Goal: Find specific page/section: Find specific page/section

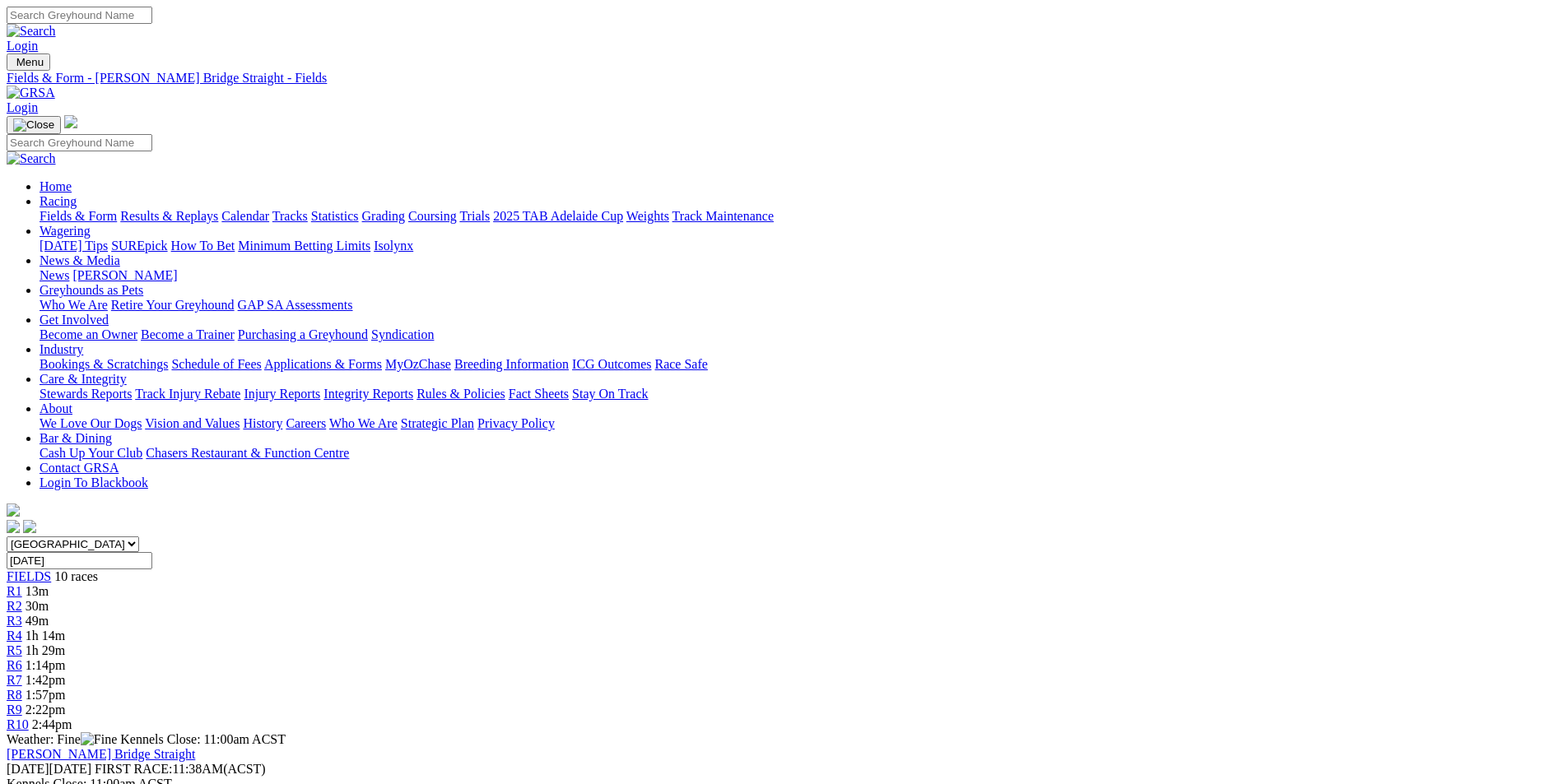
scroll to position [555, 0]
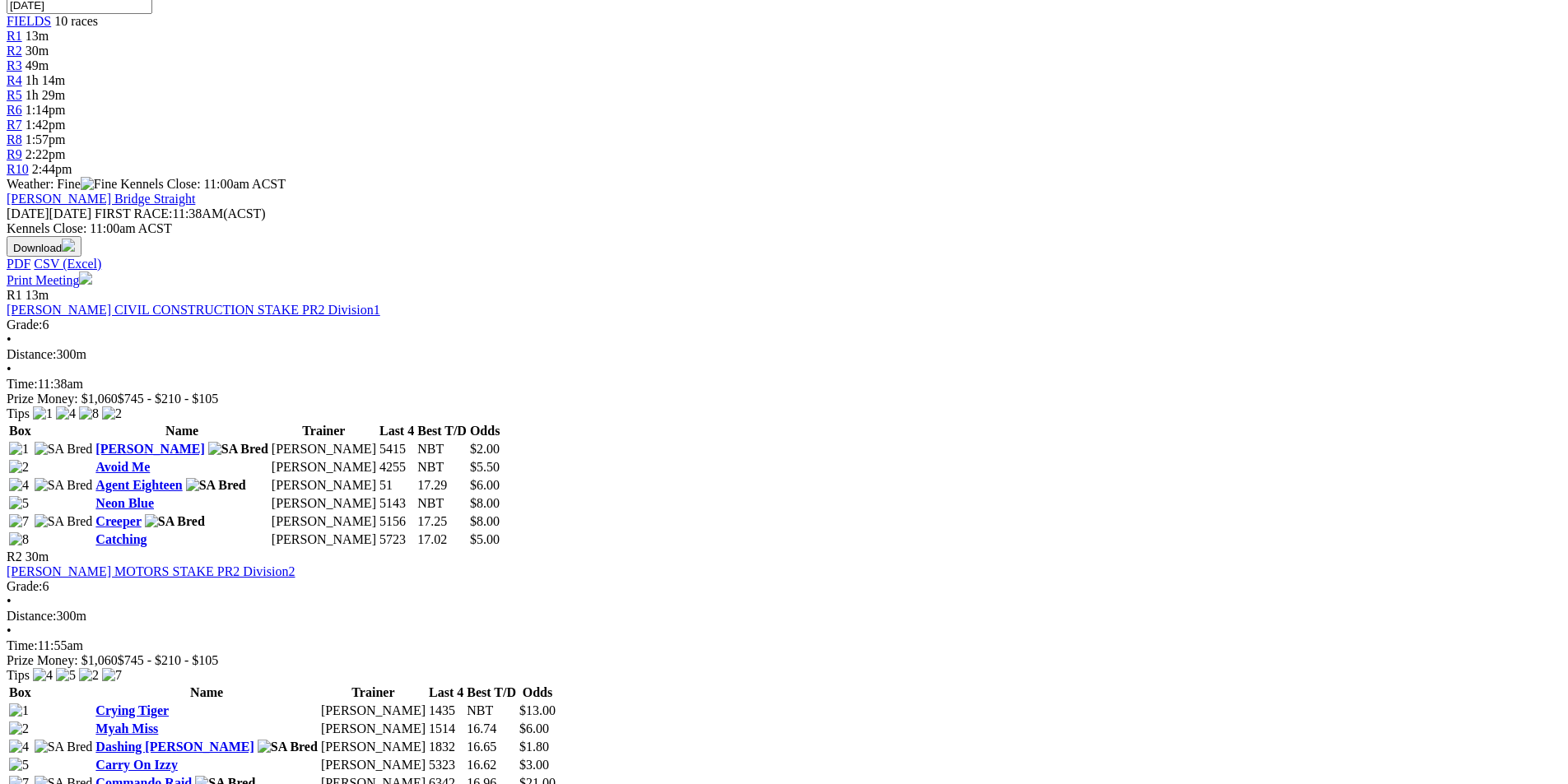
drag, startPoint x: 48, startPoint y: 336, endPoint x: 154, endPoint y: 441, distance: 149.2
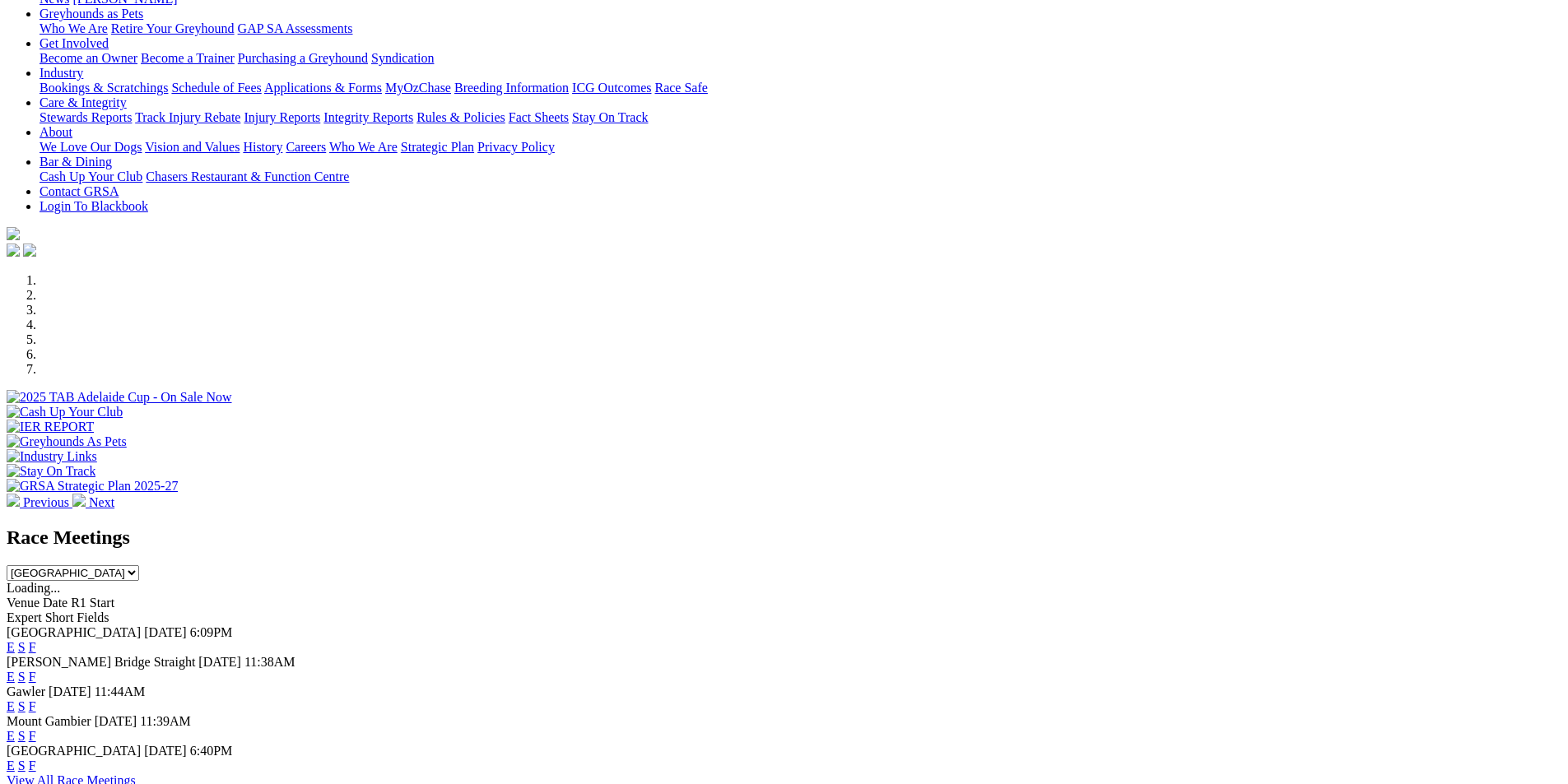
scroll to position [247, 0]
click at [36, 669] on link "F" at bounding box center [32, 676] width 7 height 14
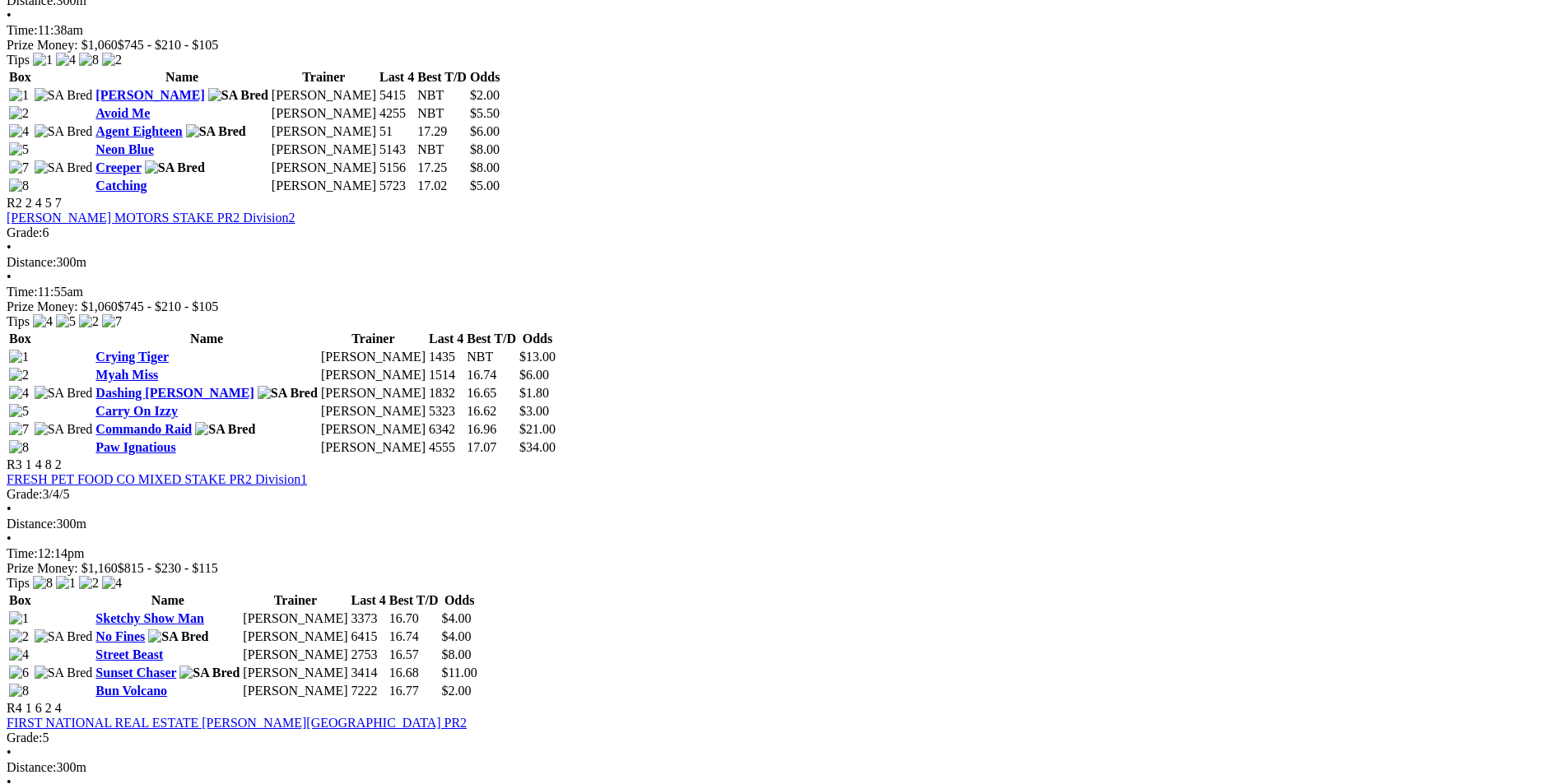
scroll to position [905, 0]
